Goal: Complete application form

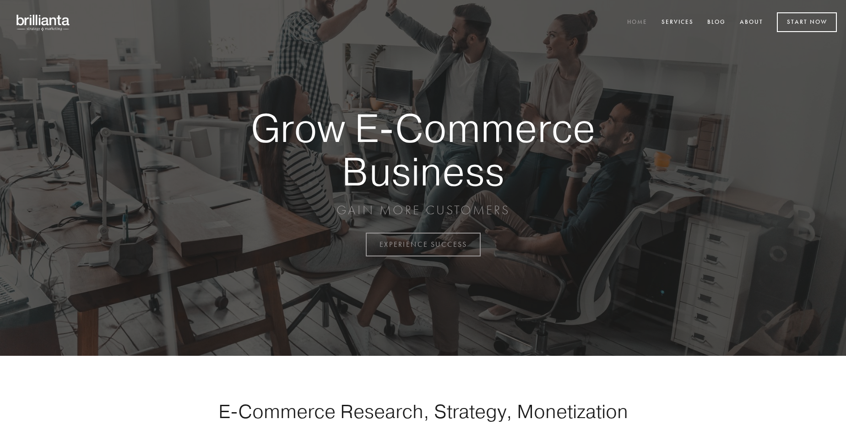
scroll to position [2401, 0]
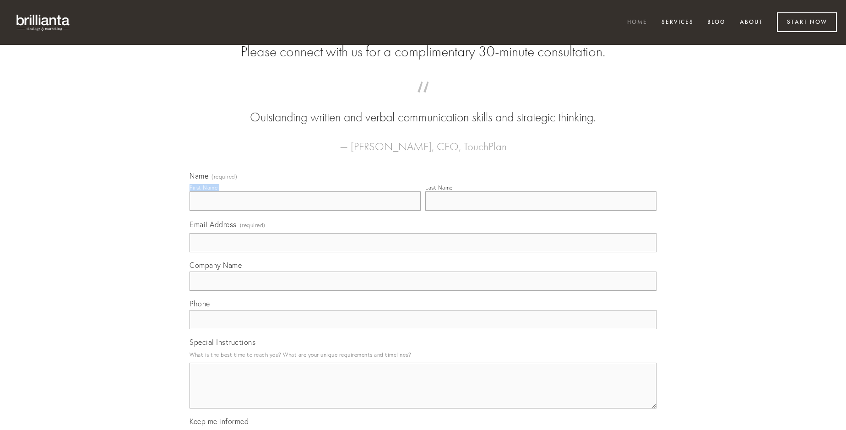
type input "[PERSON_NAME] I"
click at [541, 211] on input "Last Name" at bounding box center [541, 200] width 231 height 19
type input "[PERSON_NAME] I"
click at [423, 252] on input "Email Address (required)" at bounding box center [423, 242] width 467 height 19
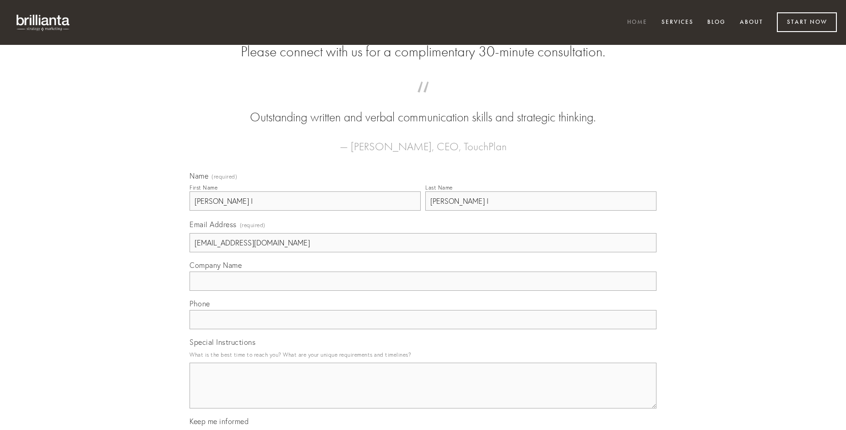
type input "[EMAIL_ADDRESS][DOMAIN_NAME]"
click at [423, 291] on input "Company Name" at bounding box center [423, 281] width 467 height 19
type input "coniuratio"
click at [423, 329] on input "text" at bounding box center [423, 319] width 467 height 19
click at [423, 394] on textarea "Special Instructions" at bounding box center [423, 386] width 467 height 46
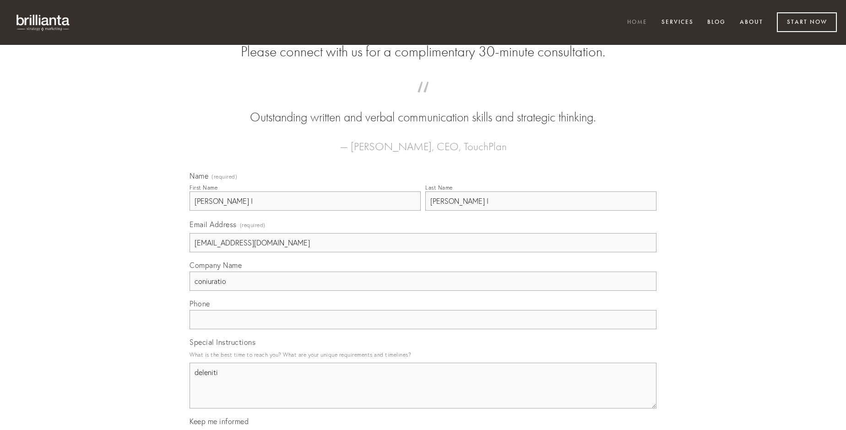
type textarea "deleniti"
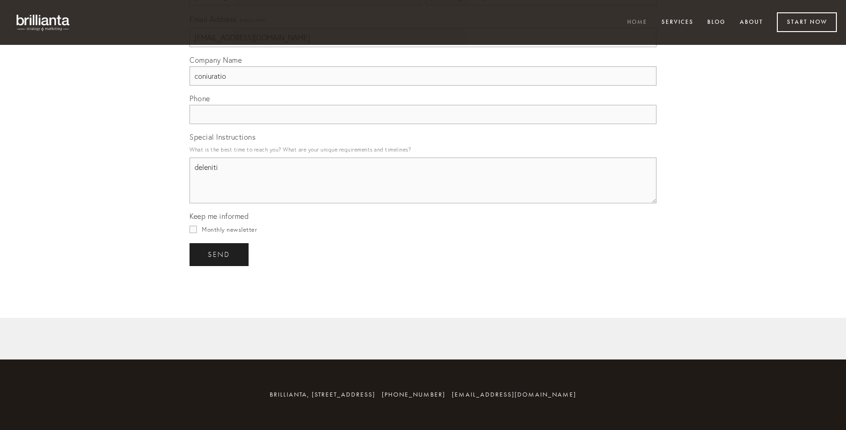
click at [220, 254] on span "send" at bounding box center [219, 255] width 22 height 8
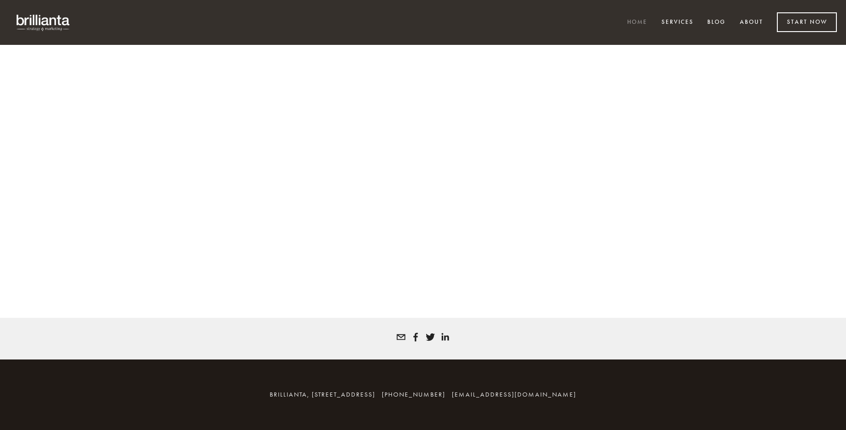
scroll to position [2389, 0]
